Goal: Information Seeking & Learning: Learn about a topic

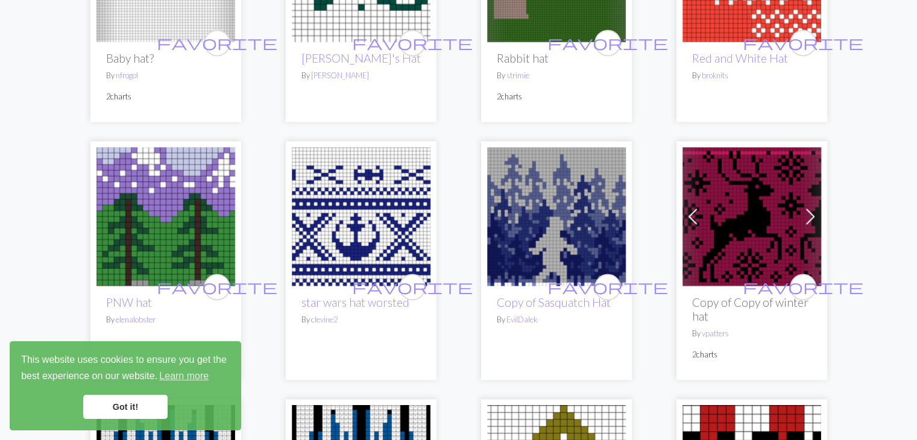
scroll to position [1809, 0]
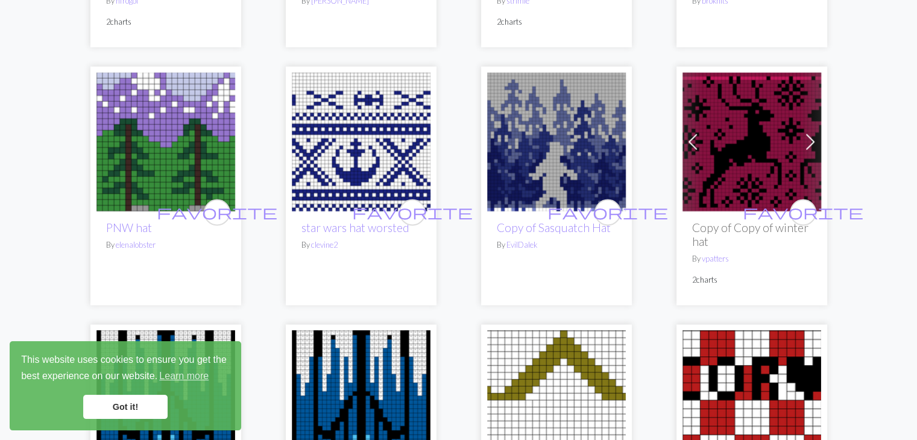
click at [302, 88] on img at bounding box center [361, 141] width 139 height 139
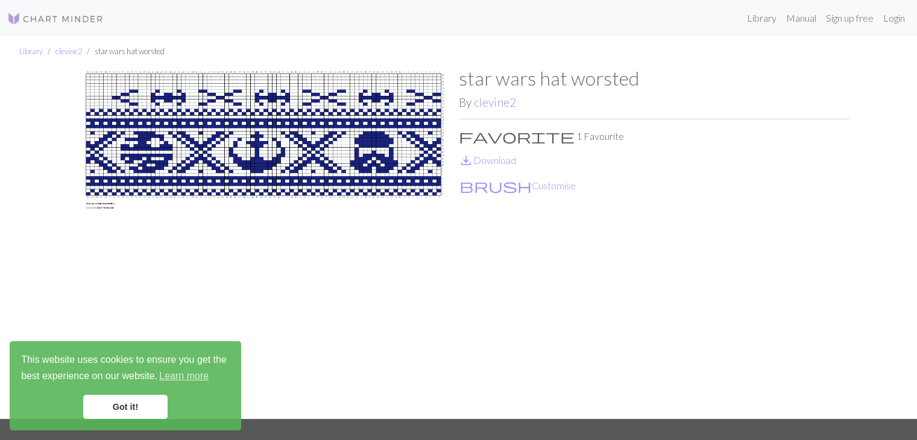
click at [470, 136] on span "favorite" at bounding box center [517, 136] width 116 height 17
drag, startPoint x: 482, startPoint y: 138, endPoint x: 469, endPoint y: 135, distance: 13.5
drag, startPoint x: 469, startPoint y: 135, endPoint x: 475, endPoint y: 118, distance: 18.7
click at [475, 118] on div "star wars hat worsted By clevine2 favorite 1 Favourite save_alt Download brush …" at bounding box center [654, 243] width 391 height 352
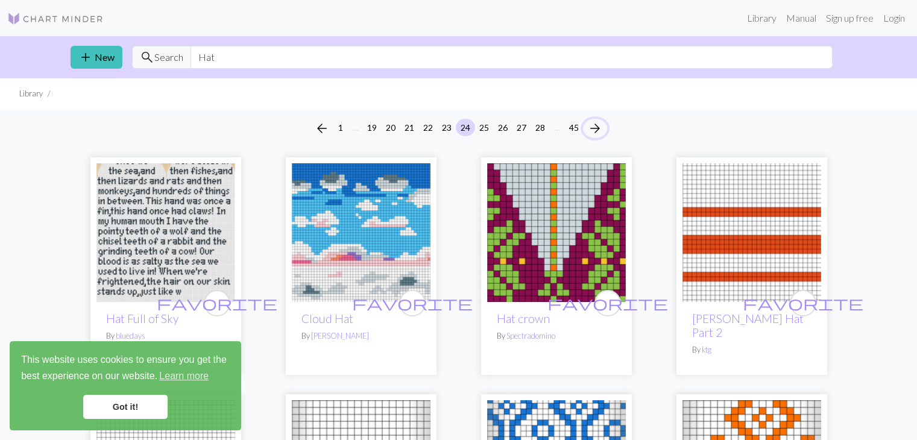
click at [602, 134] on span "arrow_forward" at bounding box center [595, 128] width 14 height 17
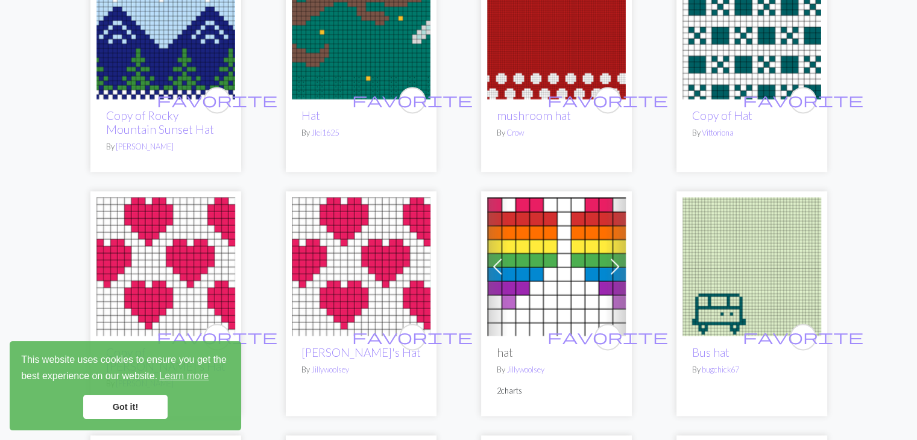
scroll to position [1689, 0]
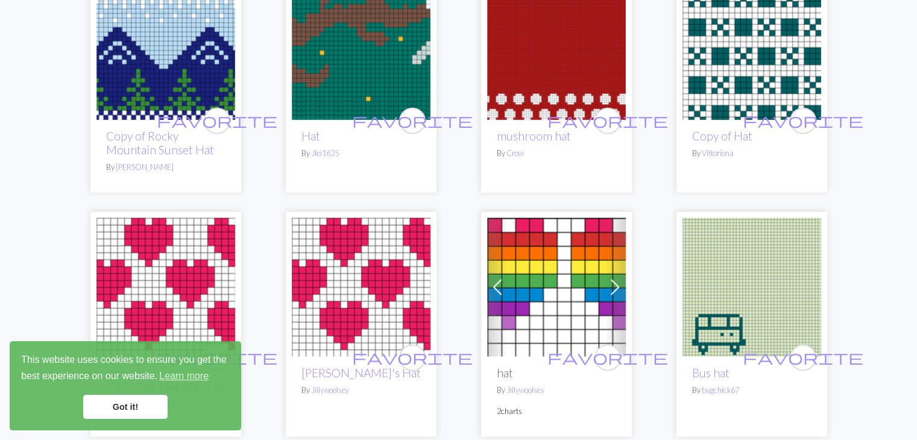
click at [525, 276] on img at bounding box center [556, 287] width 139 height 139
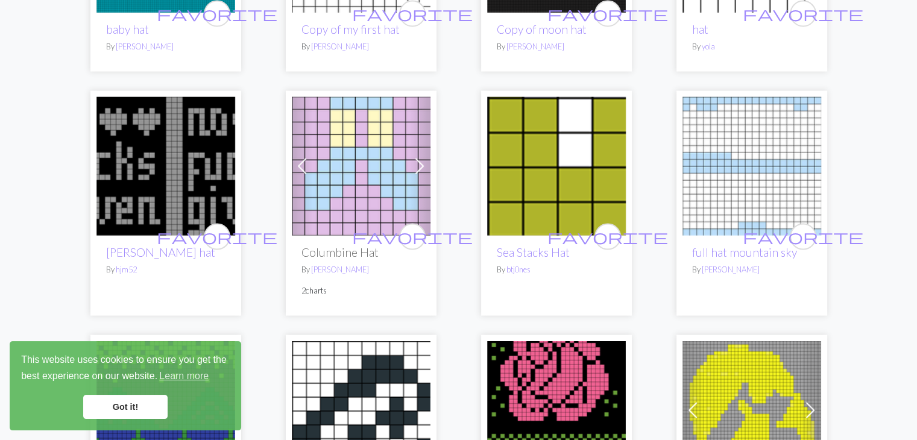
scroll to position [2533, 0]
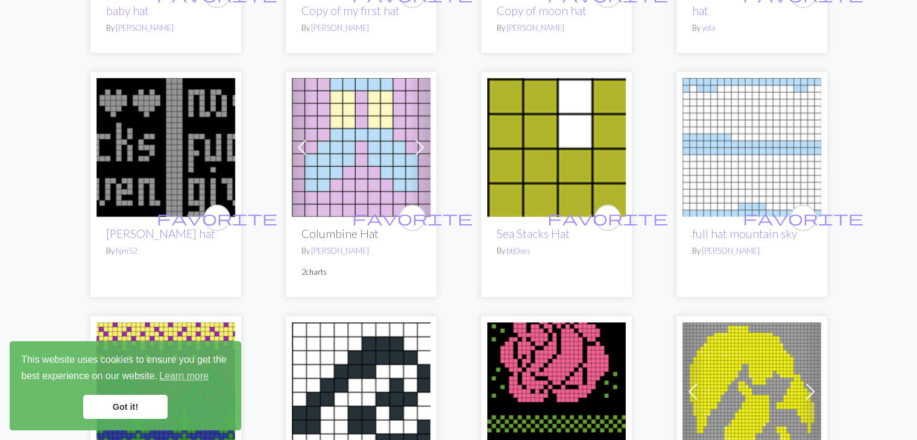
click at [517, 106] on img at bounding box center [556, 147] width 139 height 139
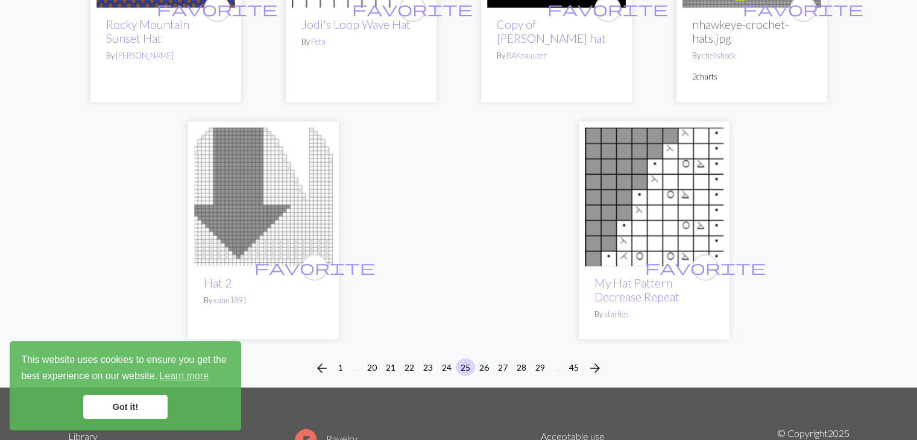
scroll to position [2973, 0]
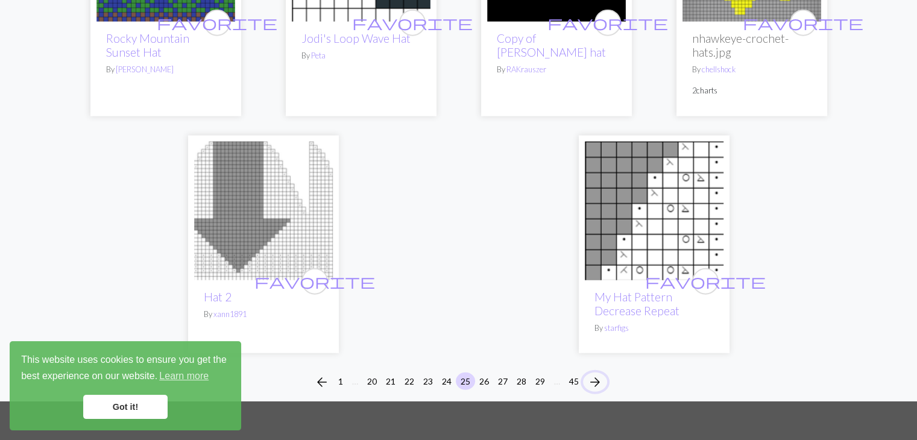
click at [597, 374] on span "arrow_forward" at bounding box center [595, 382] width 14 height 17
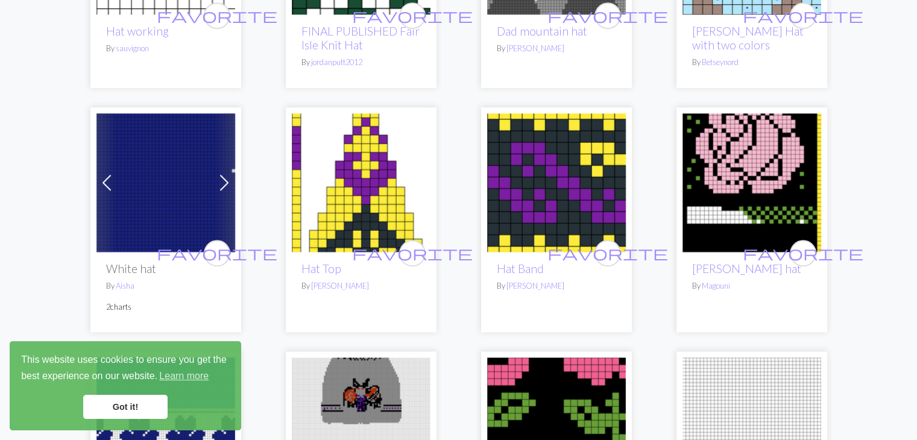
scroll to position [1025, 0]
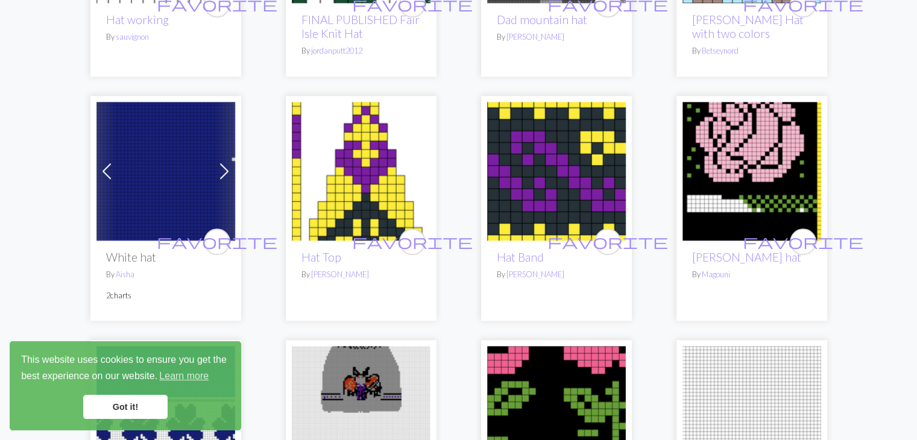
click at [300, 194] on img at bounding box center [361, 171] width 139 height 139
